Goal: Information Seeking & Learning: Learn about a topic

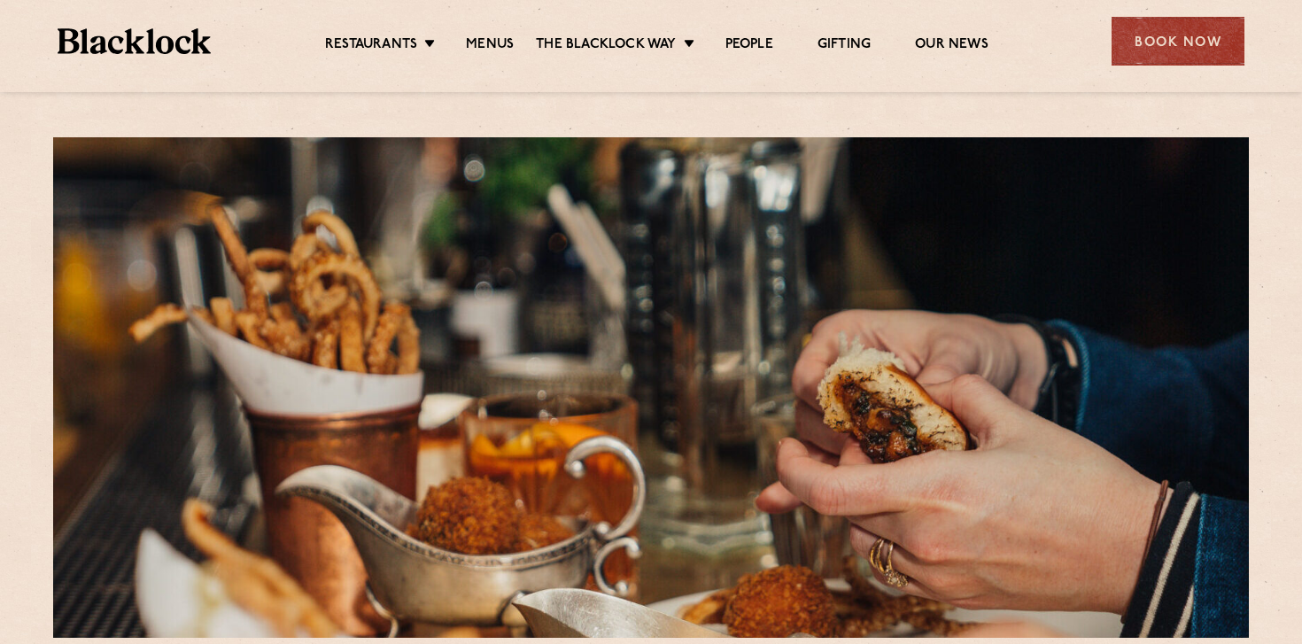
click at [491, 35] on ul "Restaurants [GEOGRAPHIC_DATA] [GEOGRAPHIC_DATA] [GEOGRAPHIC_DATA] [GEOGRAPHIC_D…" at bounding box center [657, 41] width 892 height 28
click at [492, 40] on link "Menus" at bounding box center [490, 45] width 48 height 19
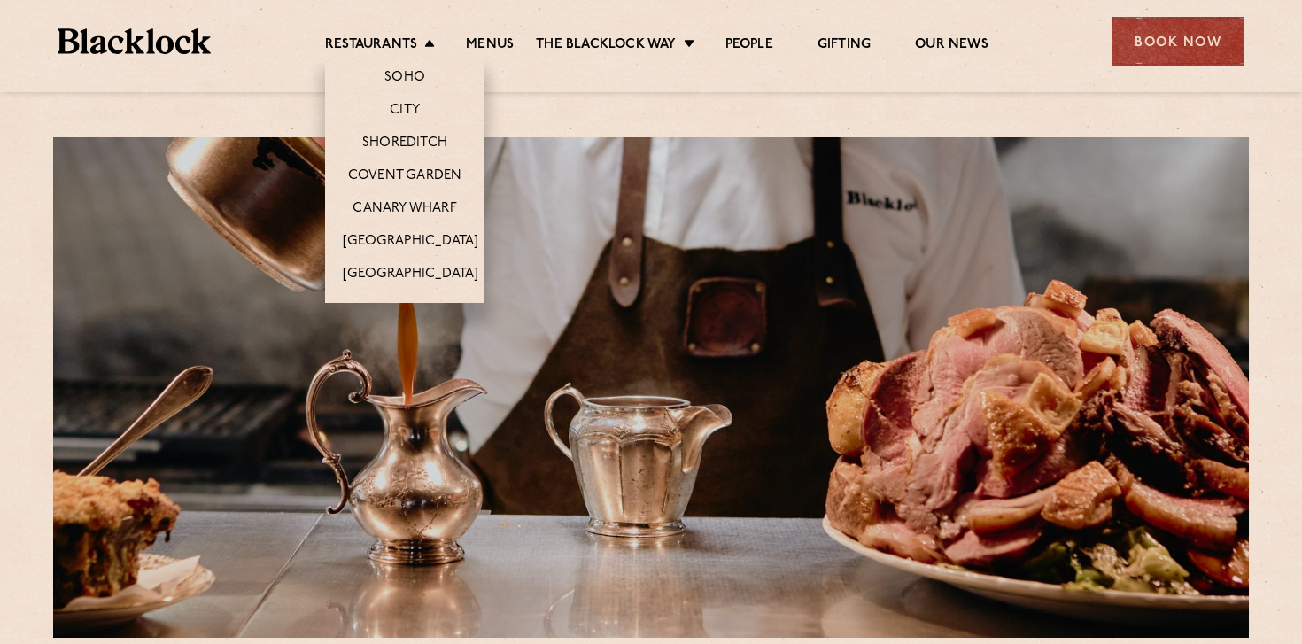
click at [428, 54] on li "Restaurants Soho City Shoreditch Covent Garden Canary Wharf Manchester Birmingh…" at bounding box center [384, 45] width 119 height 19
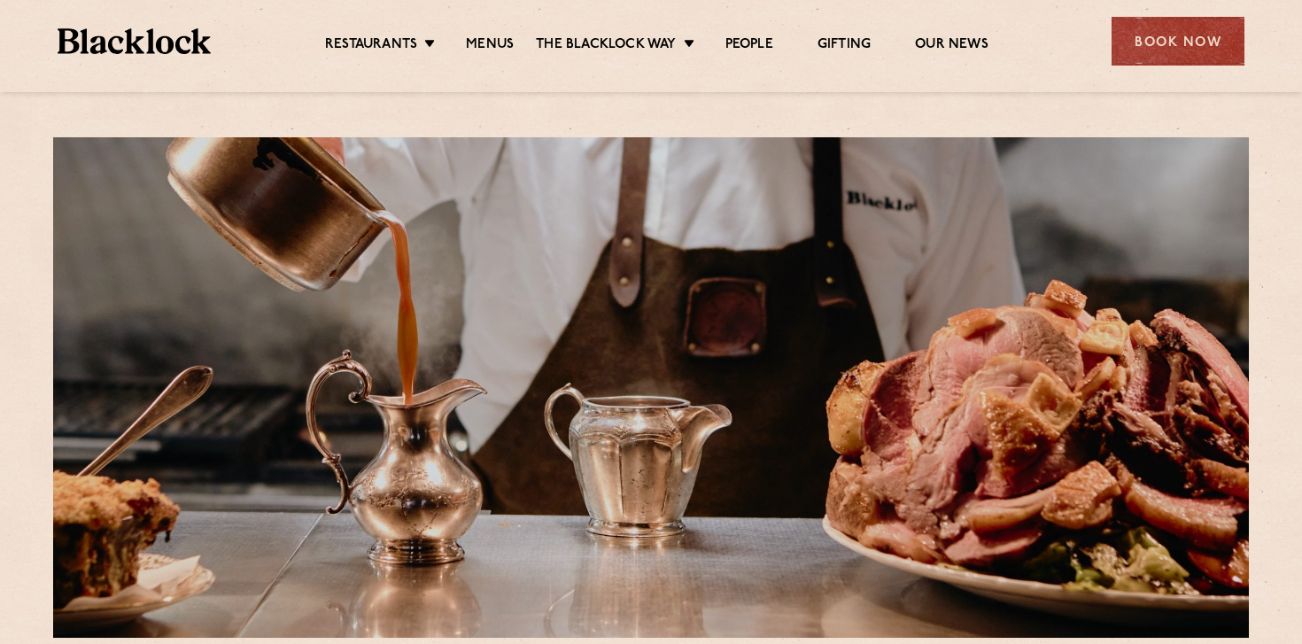
click at [131, 35] on img at bounding box center [134, 41] width 153 height 26
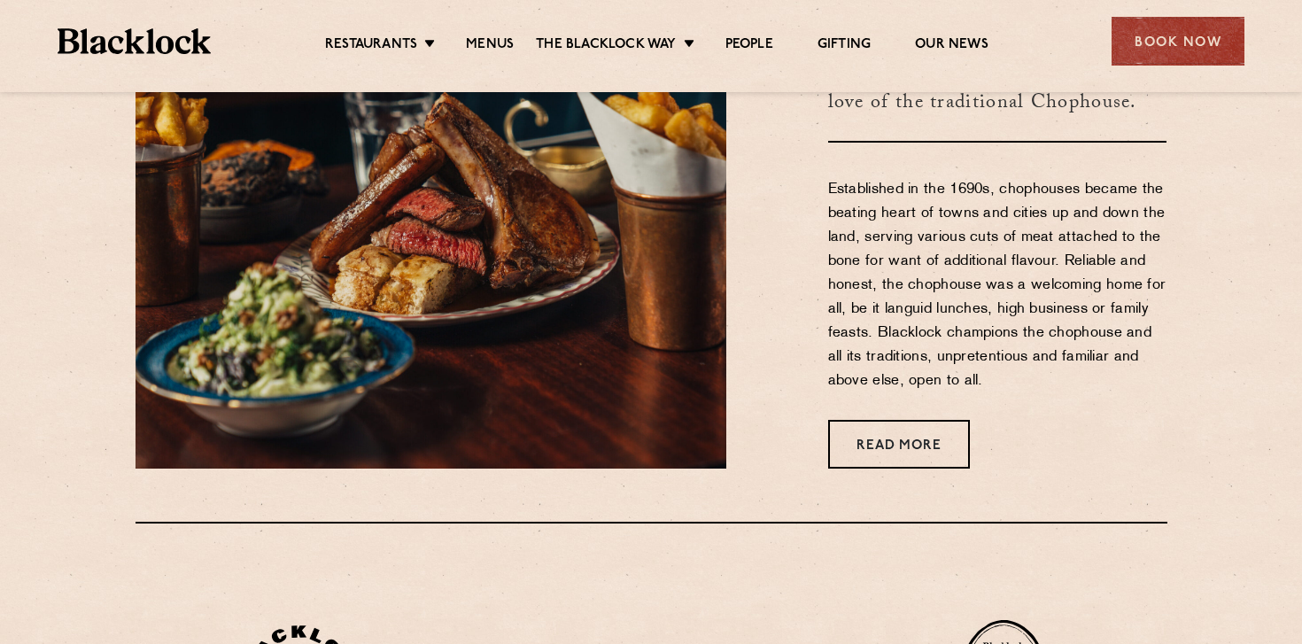
scroll to position [721, 0]
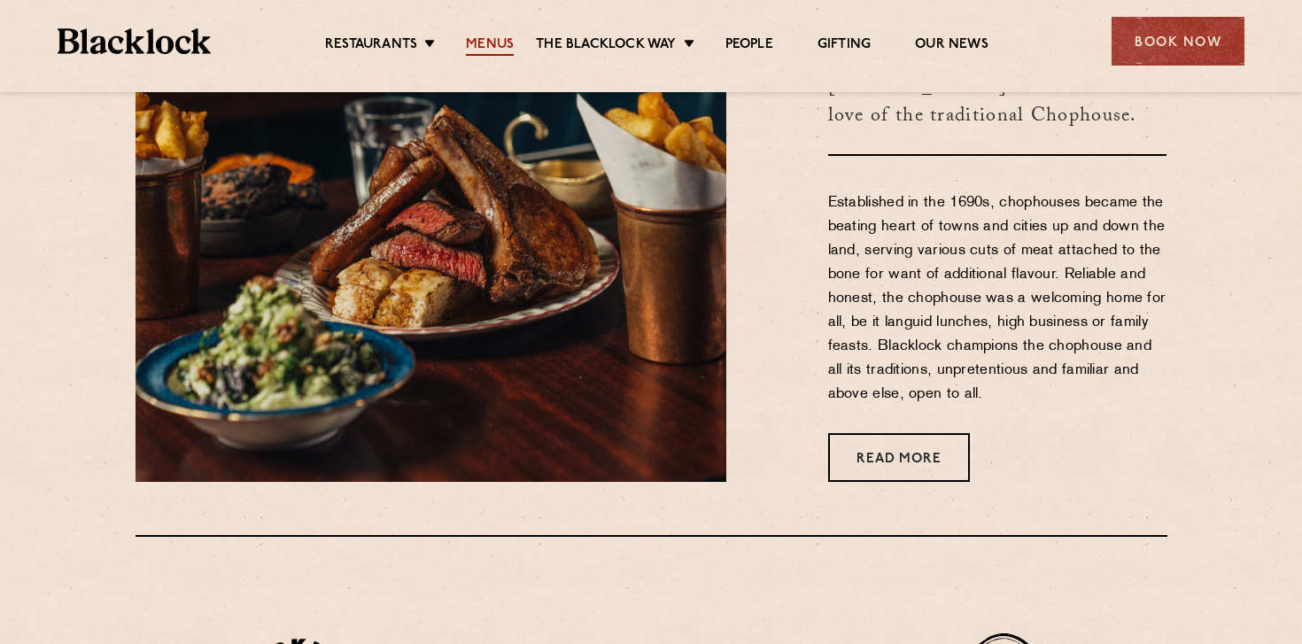
click at [494, 44] on link "Menus" at bounding box center [490, 45] width 48 height 19
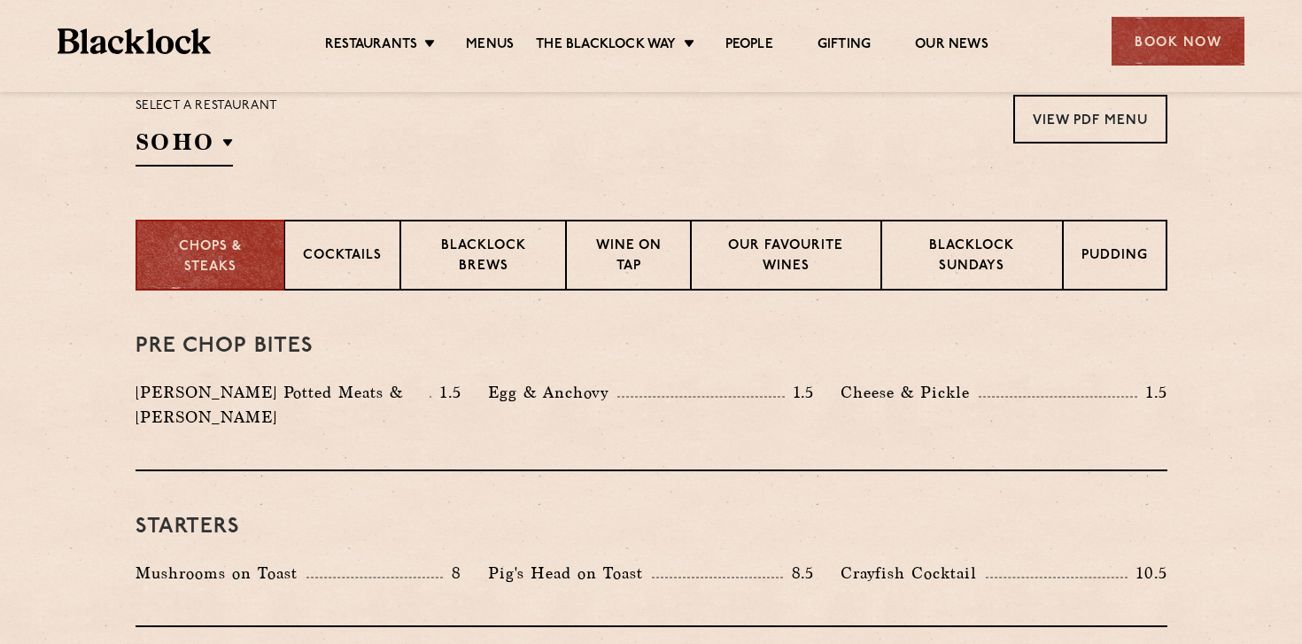
scroll to position [594, 0]
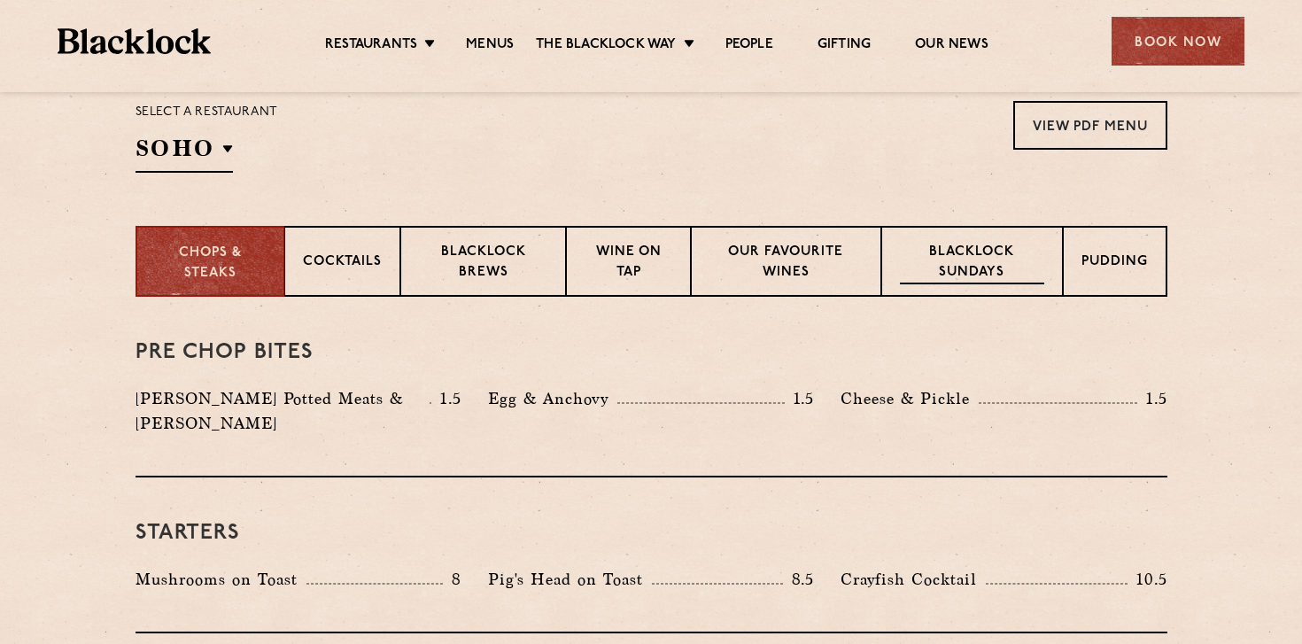
click at [944, 263] on p "Blacklock Sundays" at bounding box center [971, 264] width 143 height 42
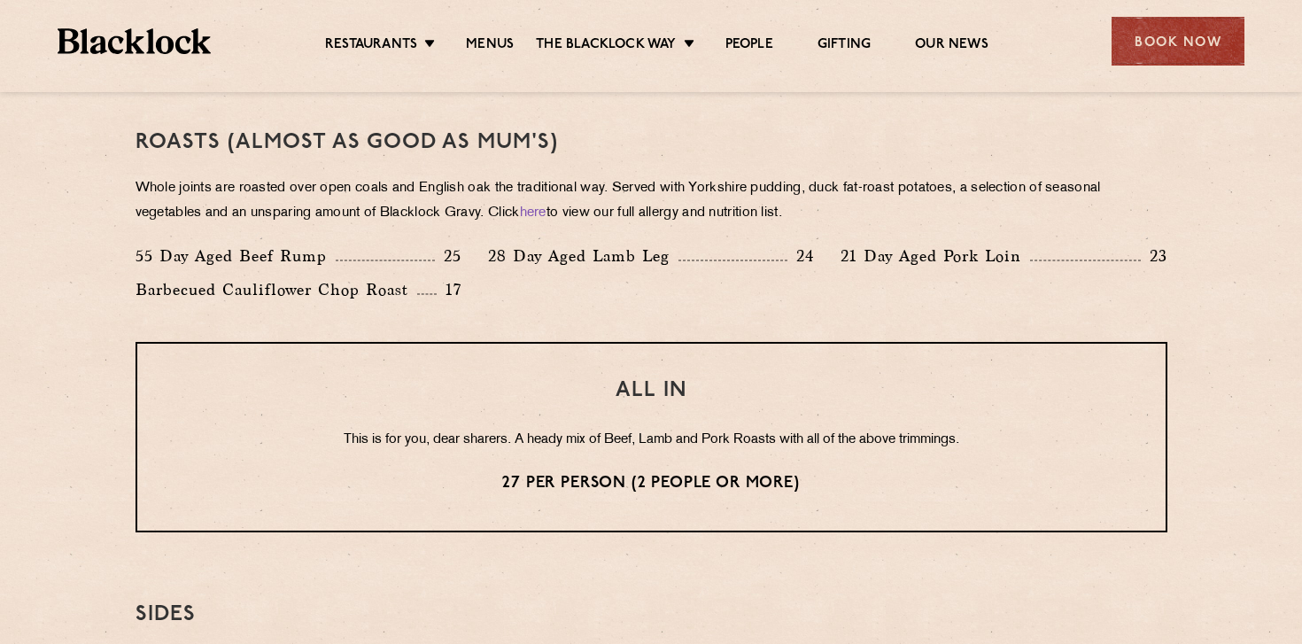
scroll to position [1246, 0]
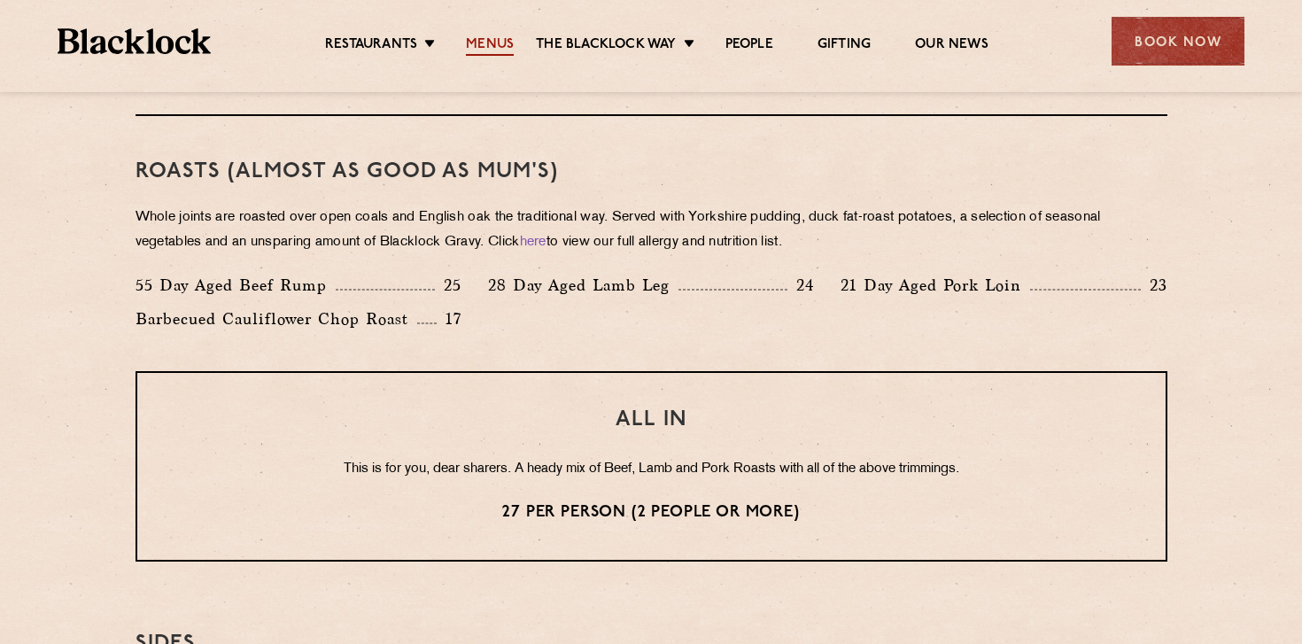
click at [492, 44] on link "Menus" at bounding box center [490, 45] width 48 height 19
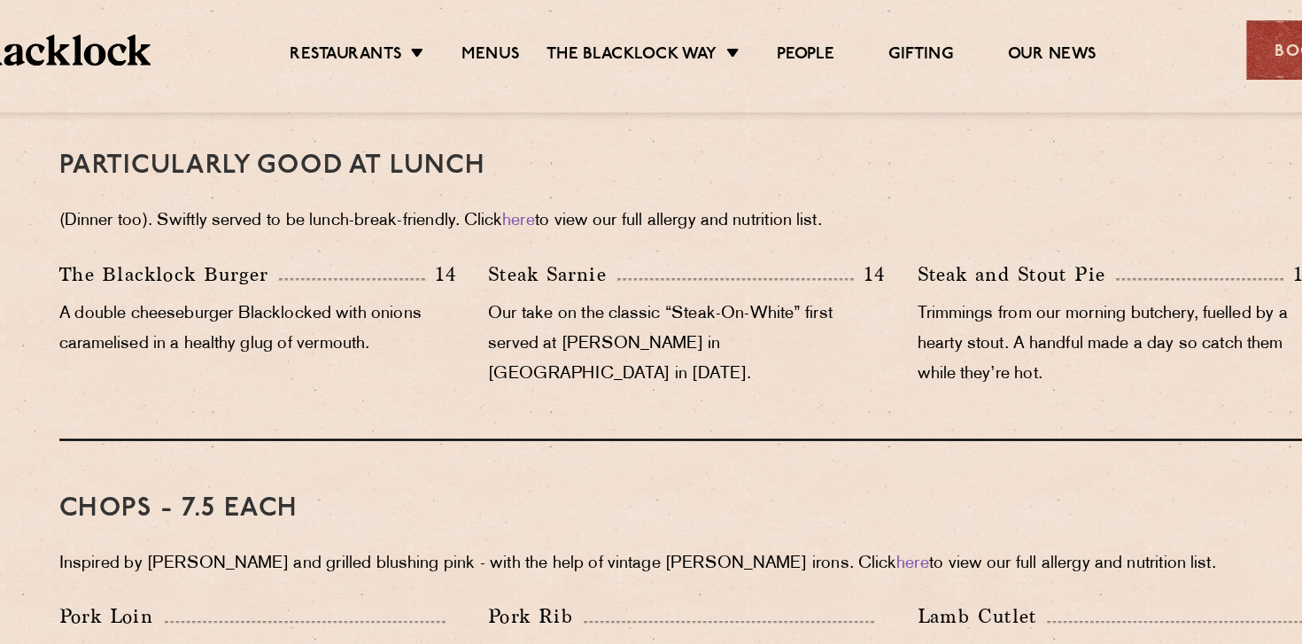
scroll to position [1144, 0]
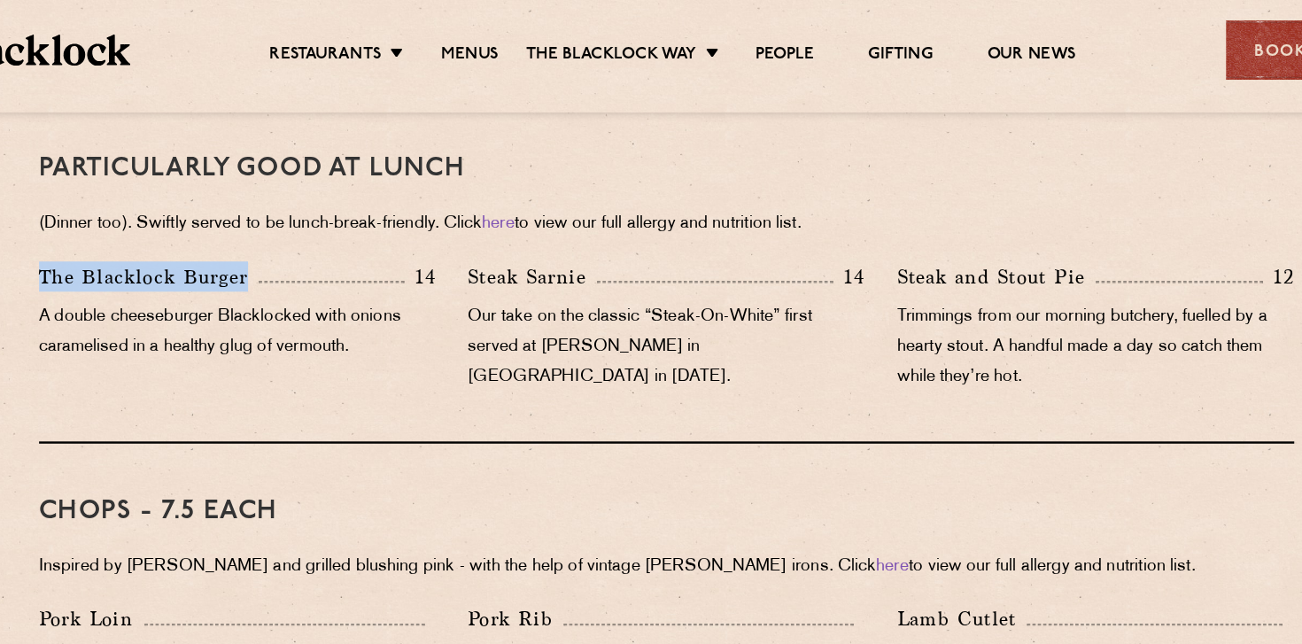
drag, startPoint x: 136, startPoint y: 202, endPoint x: 303, endPoint y: 205, distance: 166.5
click at [303, 215] on p "The Blacklock Burger" at bounding box center [225, 227] width 181 height 25
copy p "The Blacklock Burge"
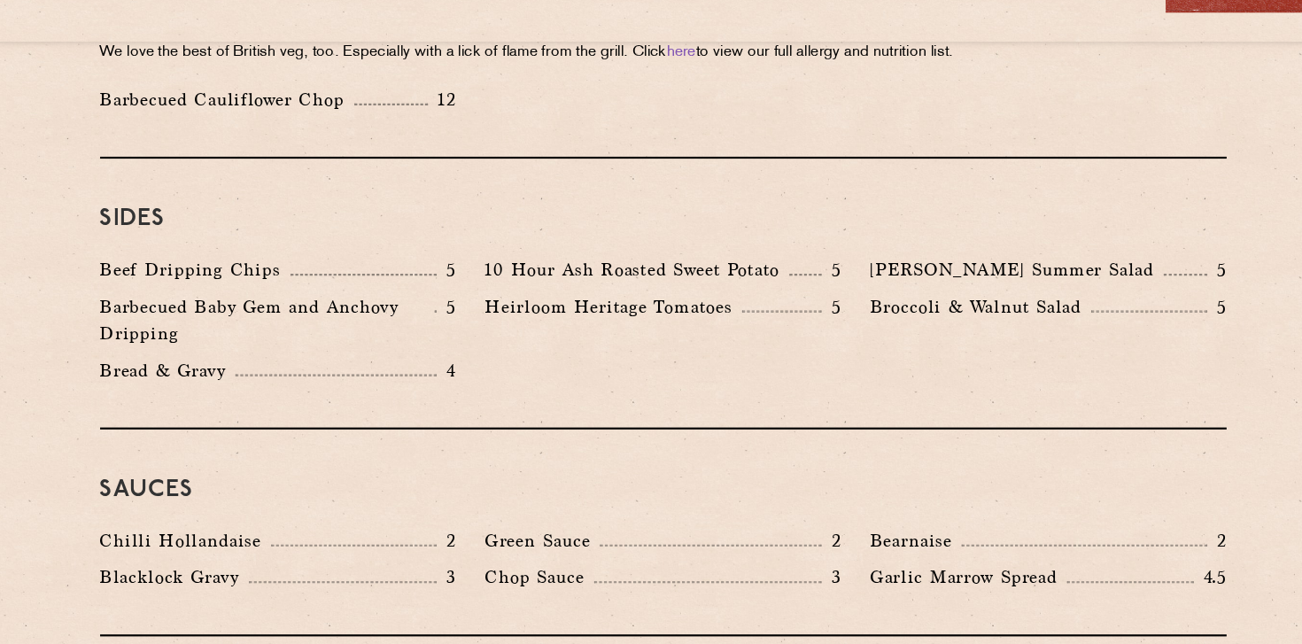
scroll to position [2611, 0]
